Goal: Information Seeking & Learning: Learn about a topic

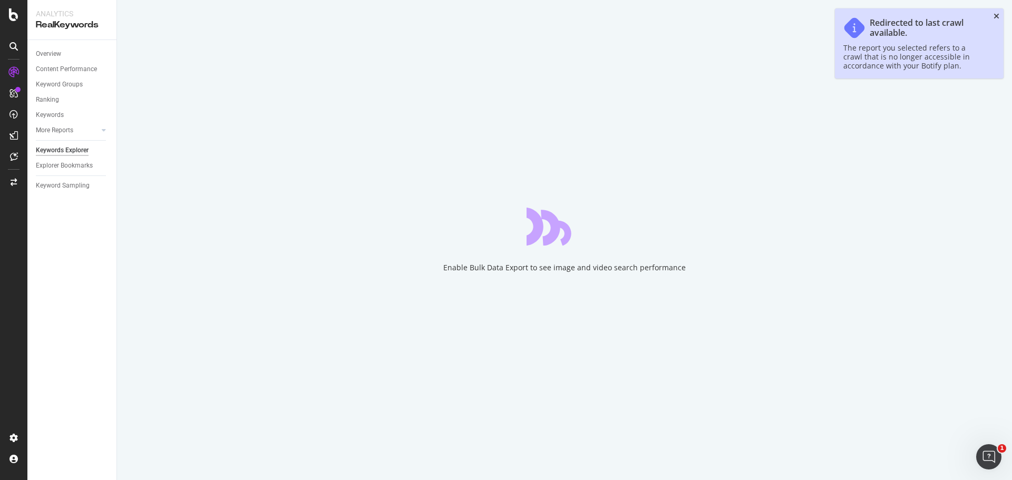
click at [995, 20] on icon "close toast" at bounding box center [997, 16] width 6 height 7
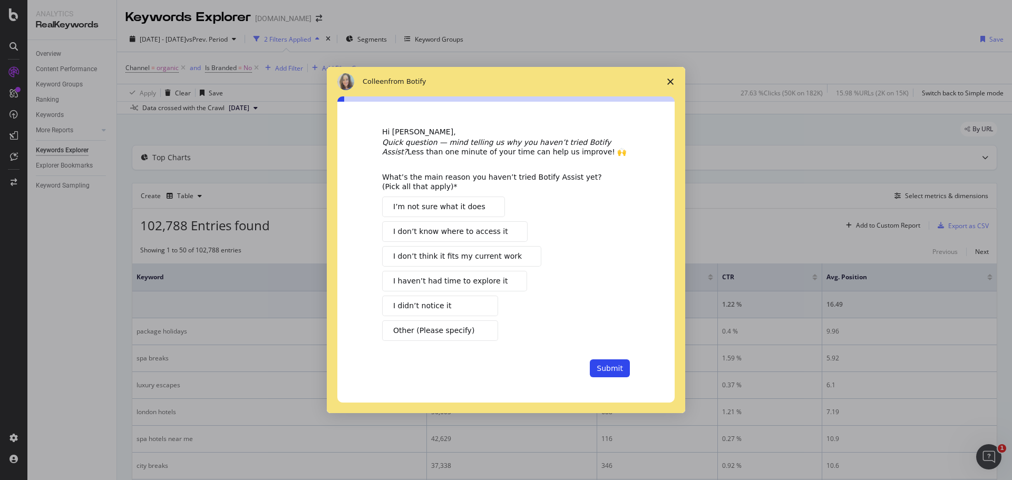
click at [667, 74] on span "Close survey" at bounding box center [671, 82] width 30 height 30
